Goal: Understand process/instructions

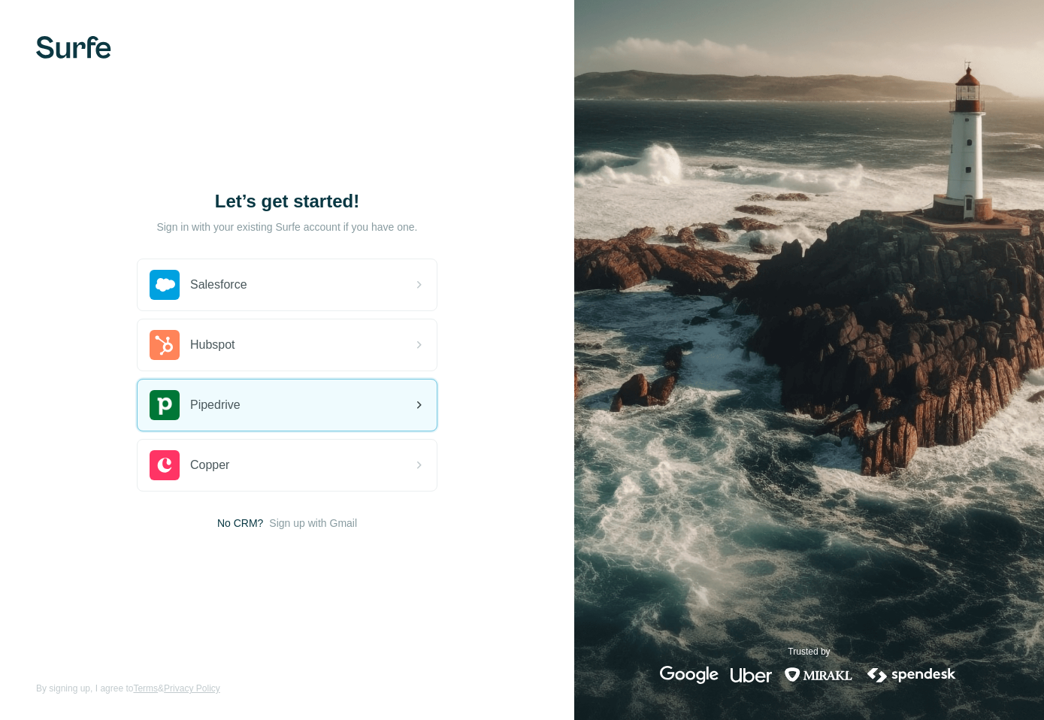
click at [240, 395] on div "Pipedrive" at bounding box center [195, 405] width 91 height 30
